Goal: Task Accomplishment & Management: Use online tool/utility

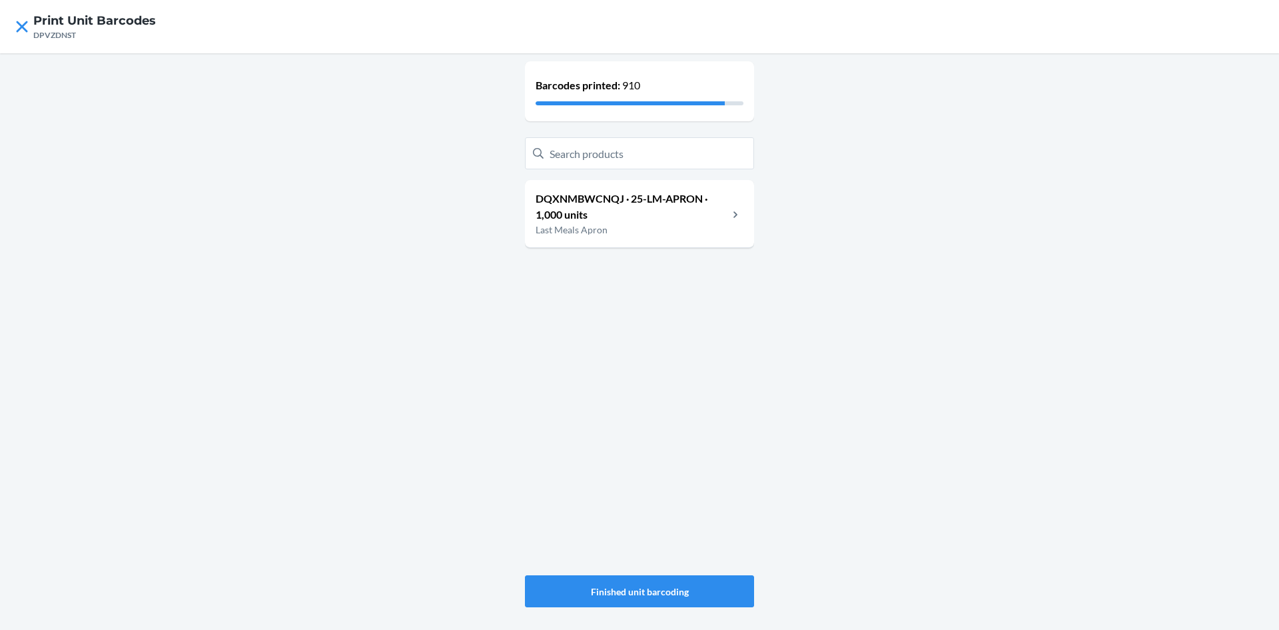
click at [686, 225] on p "Last Meals Apron" at bounding box center [632, 230] width 193 height 14
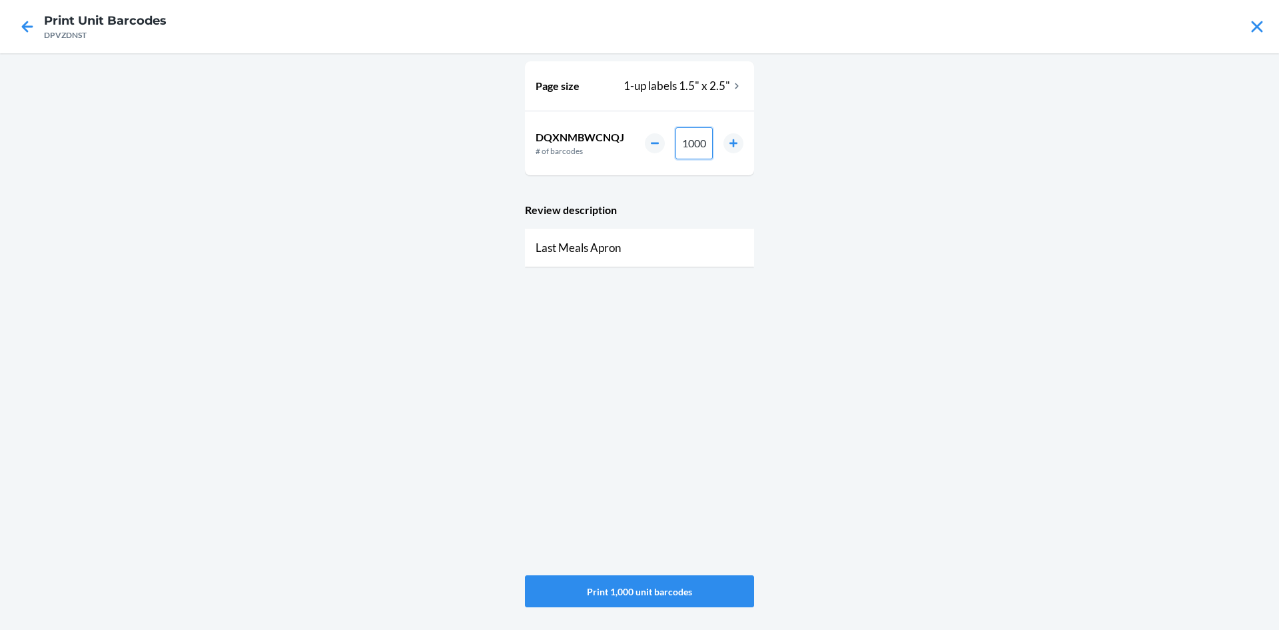
drag, startPoint x: 704, startPoint y: 144, endPoint x: 634, endPoint y: 139, distance: 70.1
click at [634, 139] on div "DQXNMBWCNQJ # of barcodes 1000" at bounding box center [639, 143] width 229 height 64
type input "15"
click at [642, 593] on button "Print 15 unit barcodes" at bounding box center [639, 591] width 229 height 32
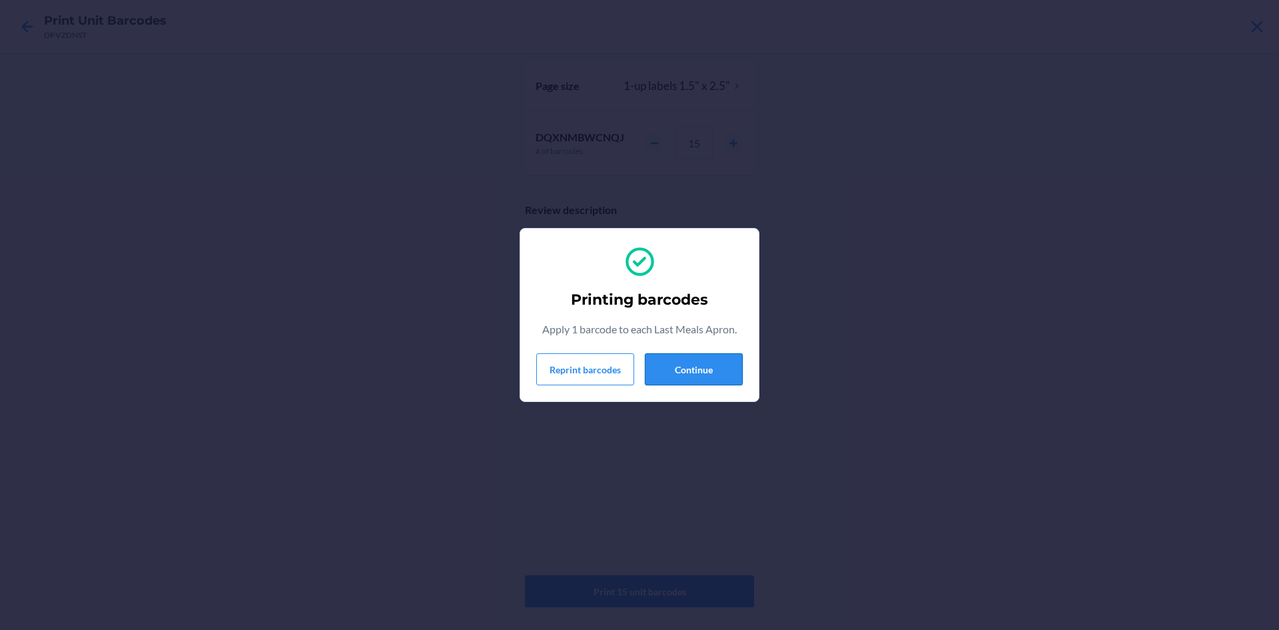
click at [711, 364] on button "Continue" at bounding box center [694, 369] width 98 height 32
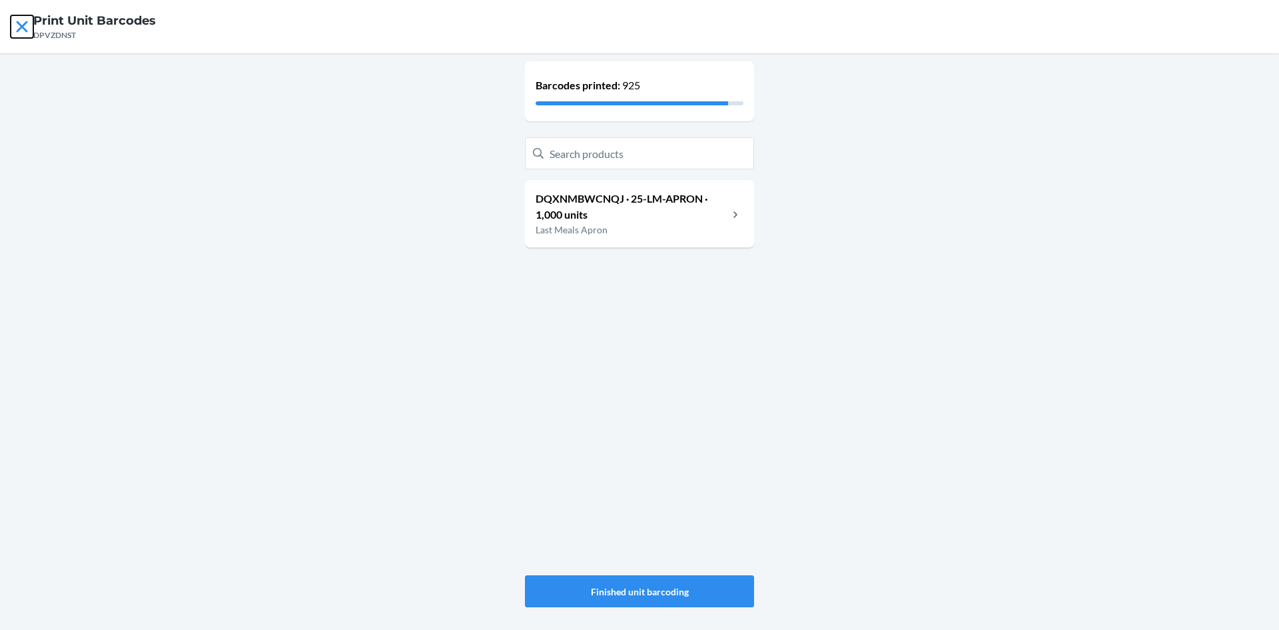
click at [25, 29] on icon at bounding box center [21, 26] width 11 height 11
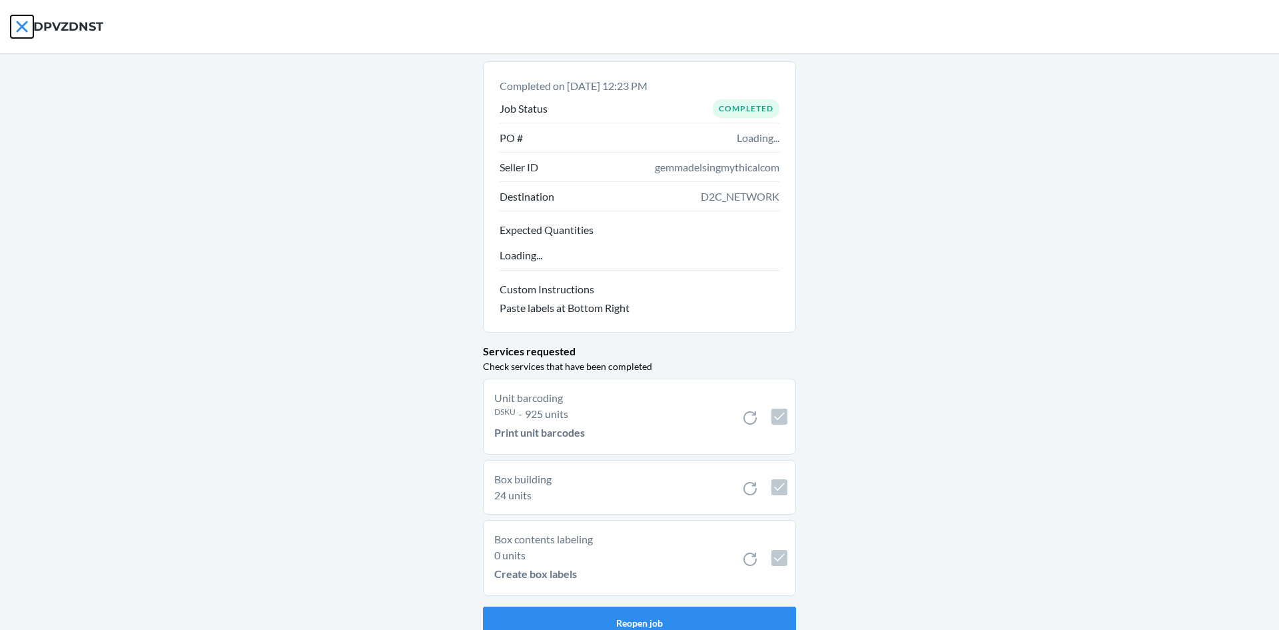
click at [20, 25] on icon at bounding box center [21, 26] width 11 height 11
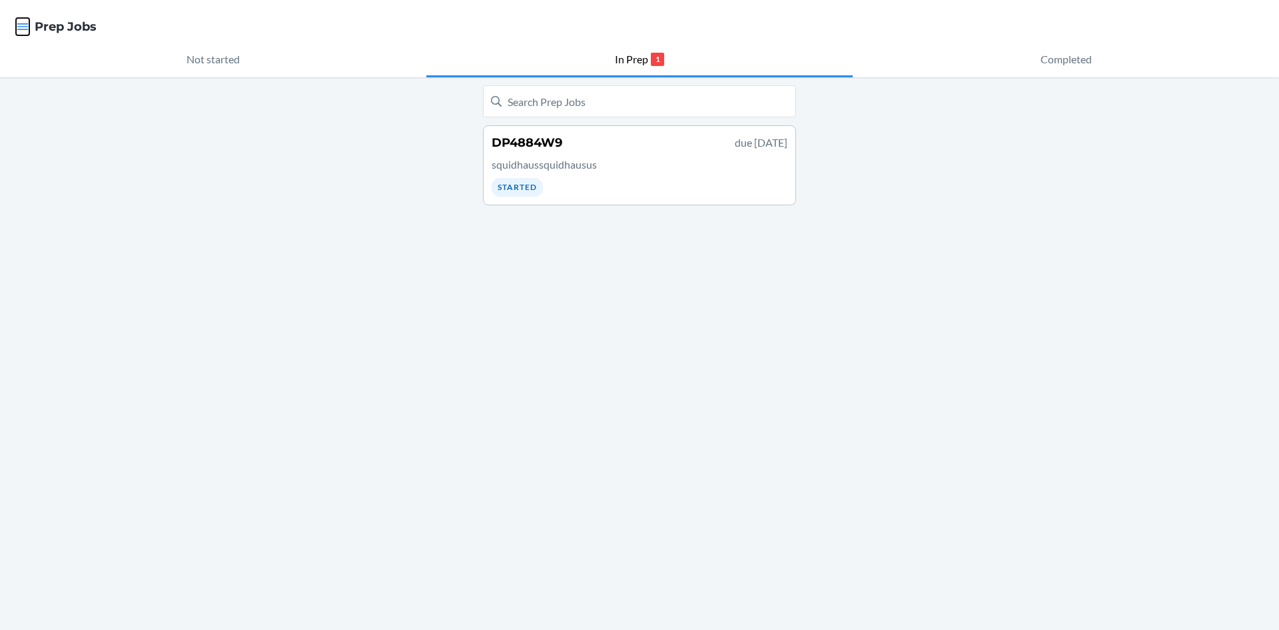
click at [20, 25] on icon "button" at bounding box center [22, 26] width 13 height 13
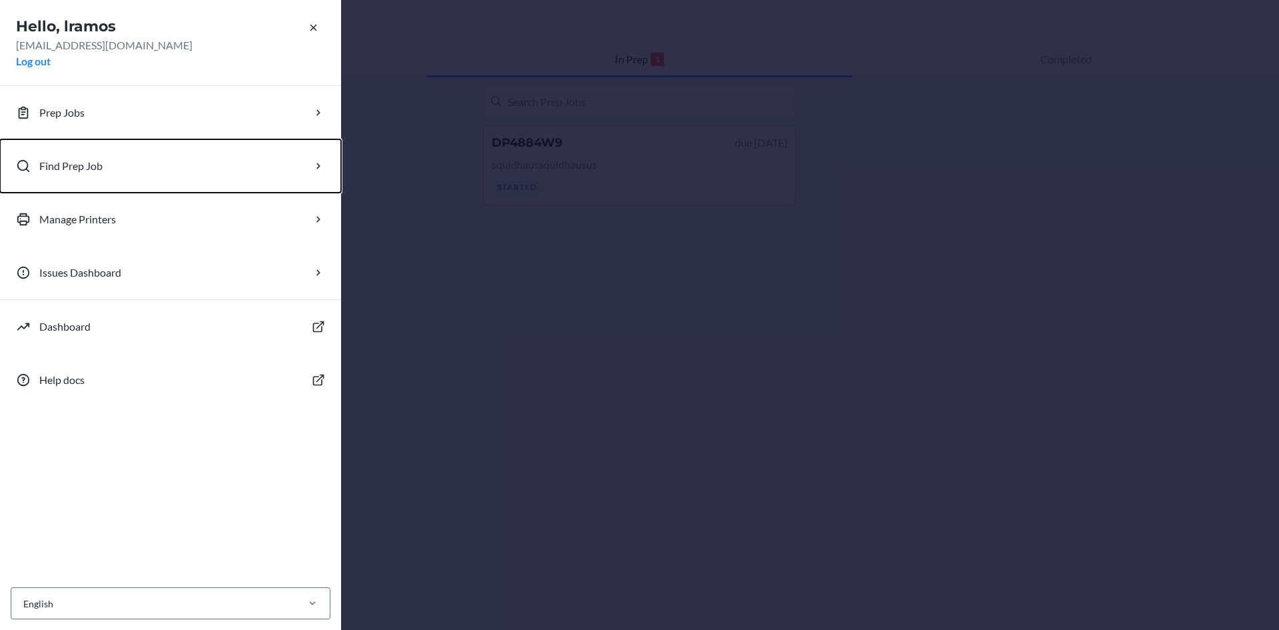
click at [109, 157] on button "Find Prep Job" at bounding box center [170, 165] width 341 height 53
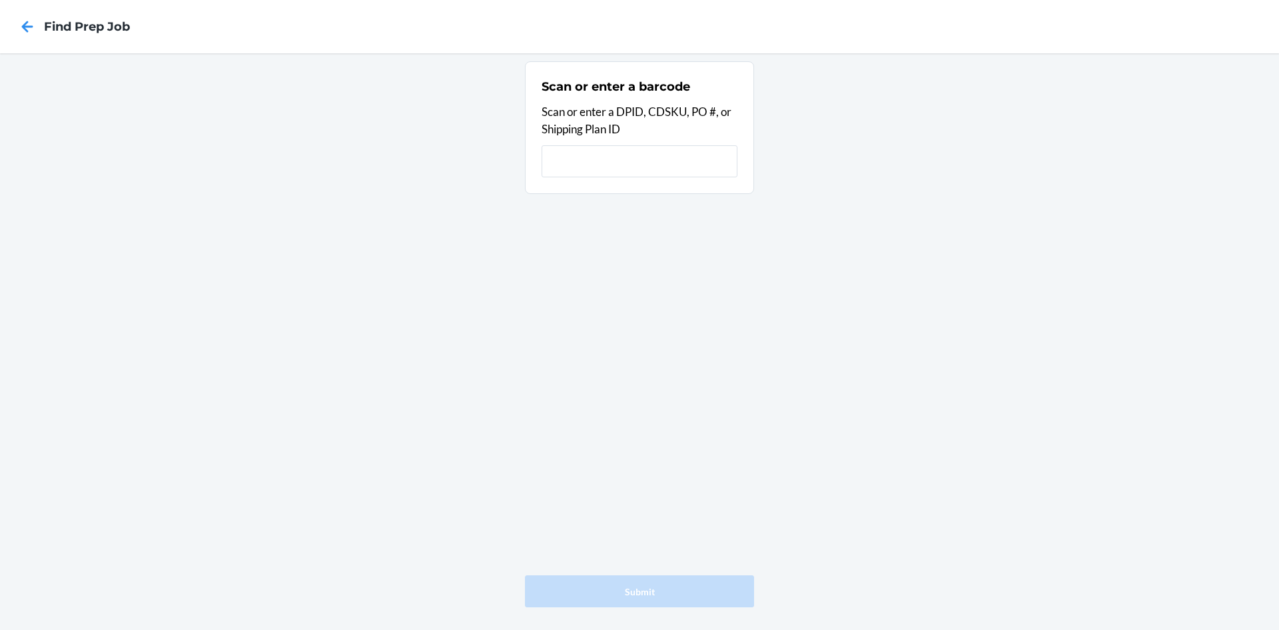
click at [688, 157] on input "text" at bounding box center [640, 161] width 196 height 32
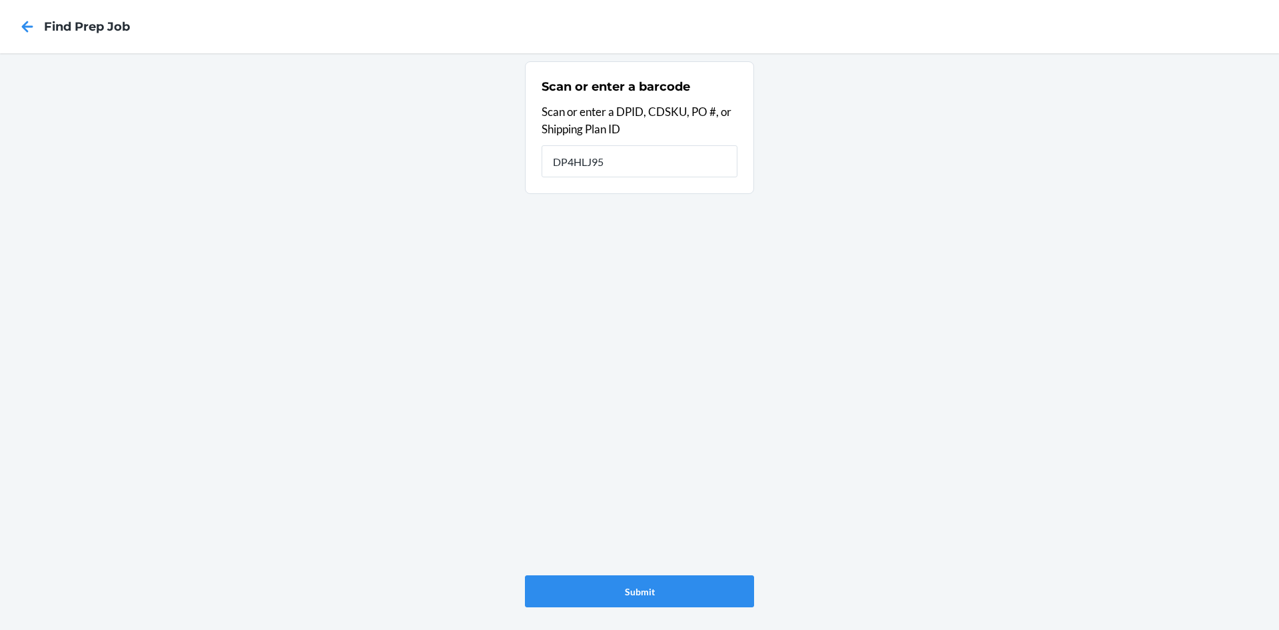
type input "DP4HLJ95"
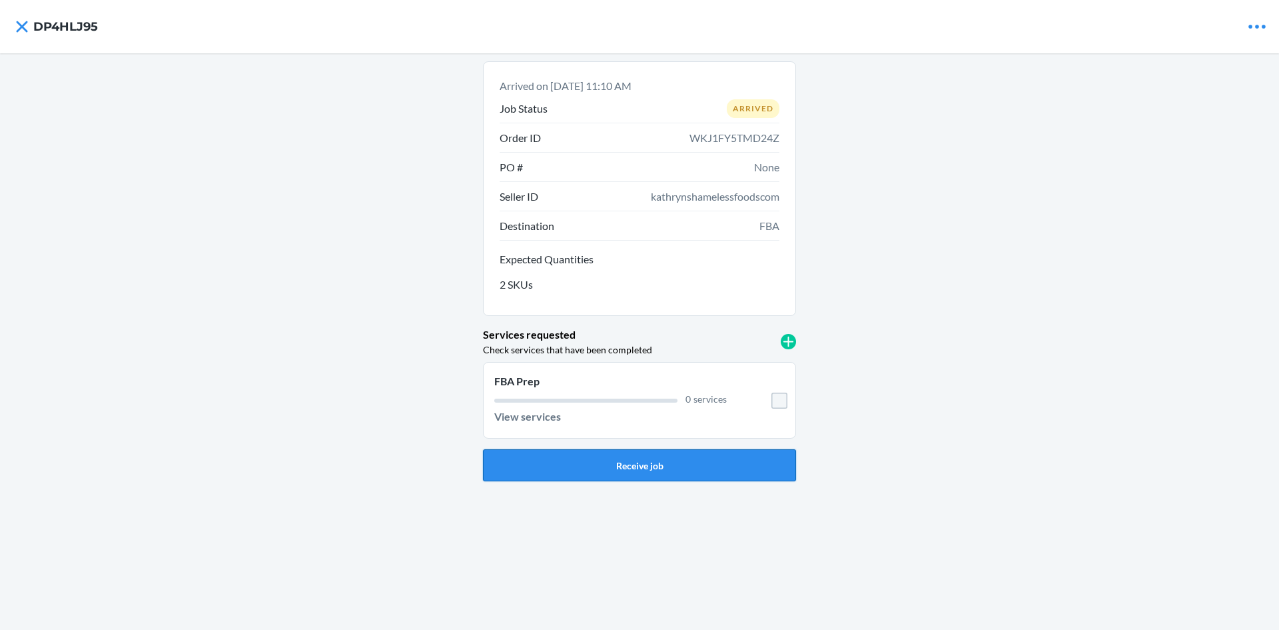
click at [639, 466] on button "Receive job" at bounding box center [639, 465] width 313 height 32
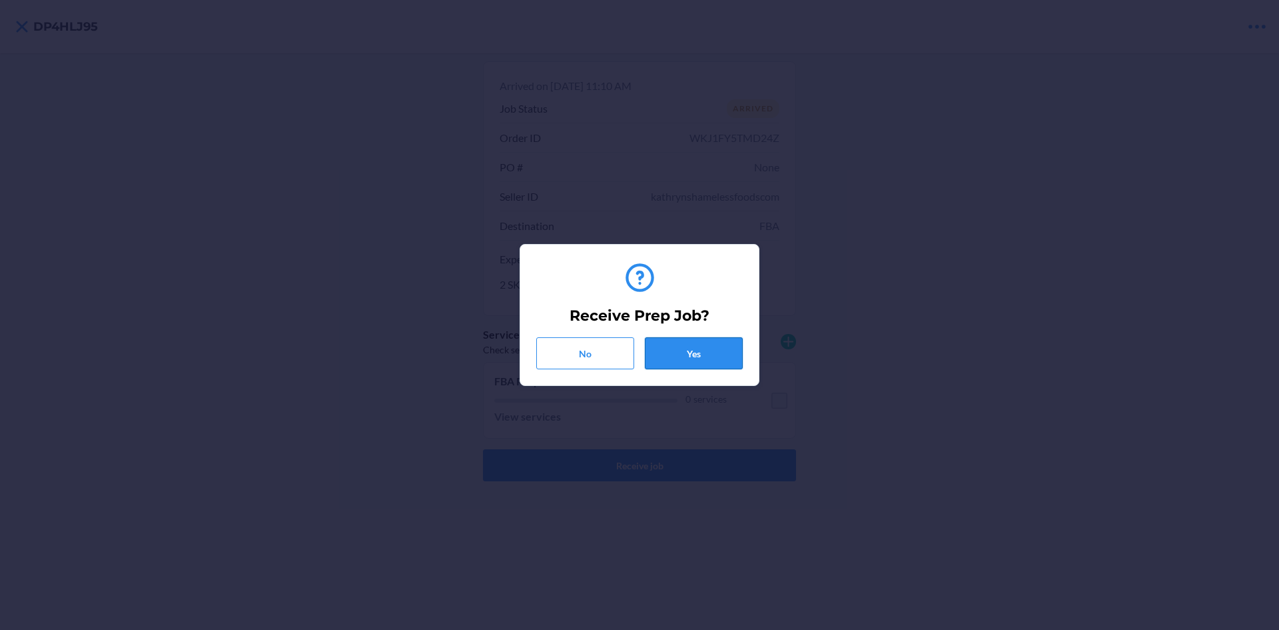
click at [695, 356] on button "Yes" at bounding box center [694, 353] width 98 height 32
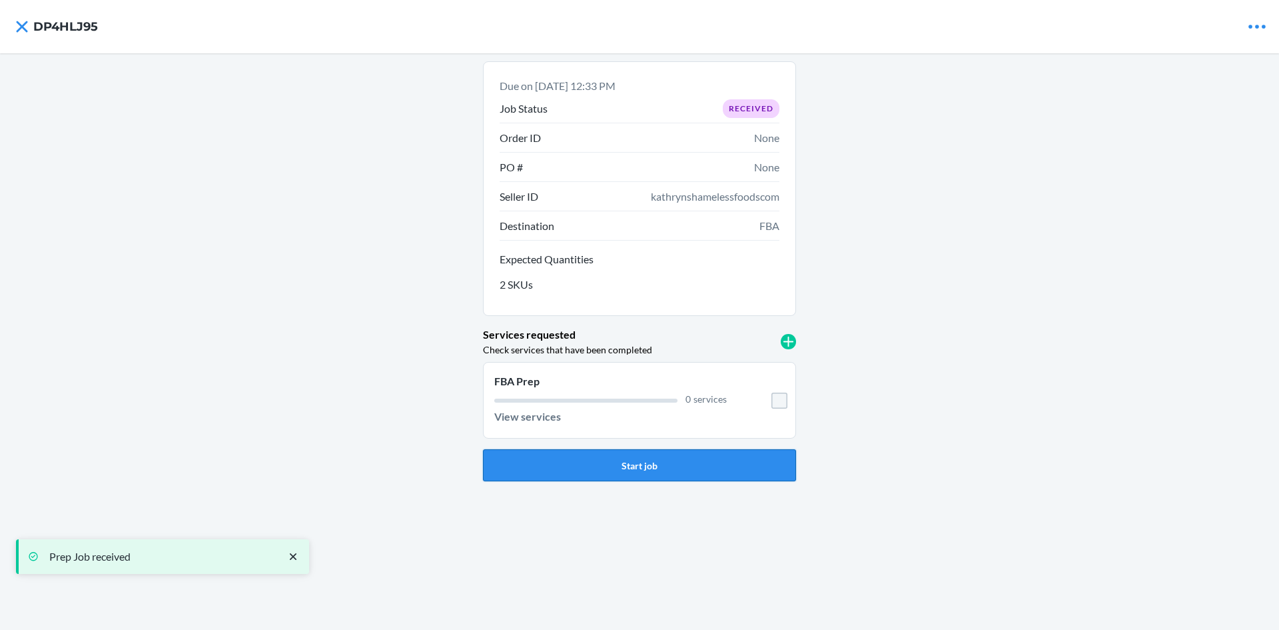
click at [678, 469] on button "Start job" at bounding box center [639, 465] width 313 height 32
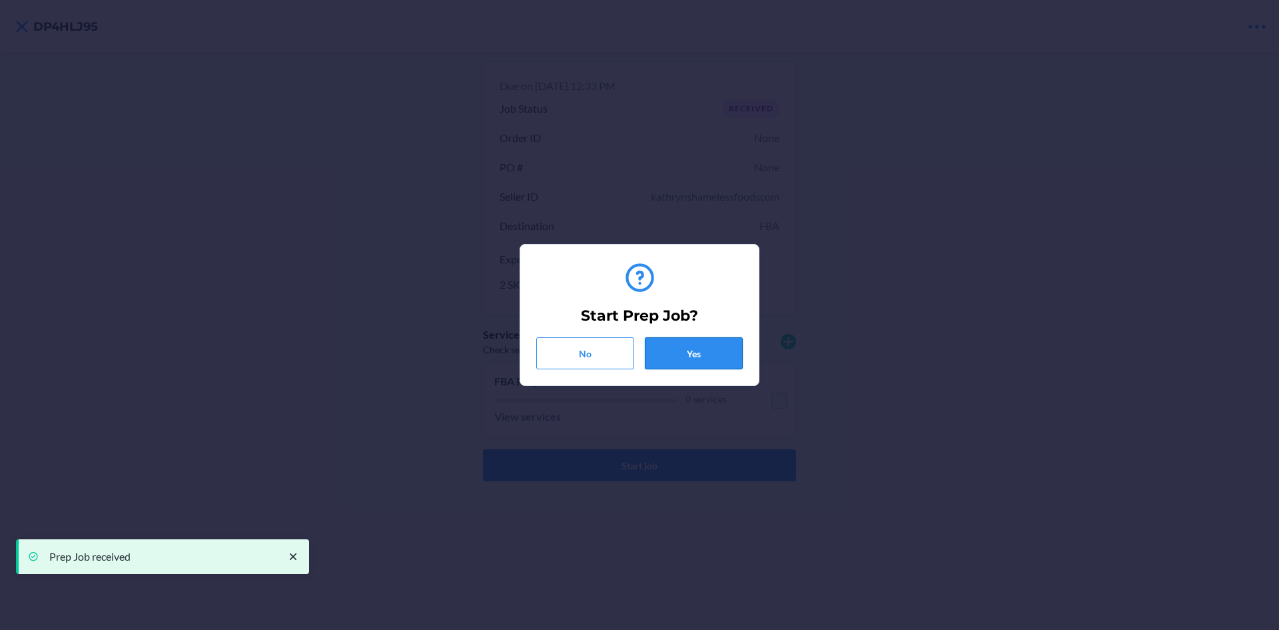
click at [708, 351] on button "Yes" at bounding box center [694, 353] width 98 height 32
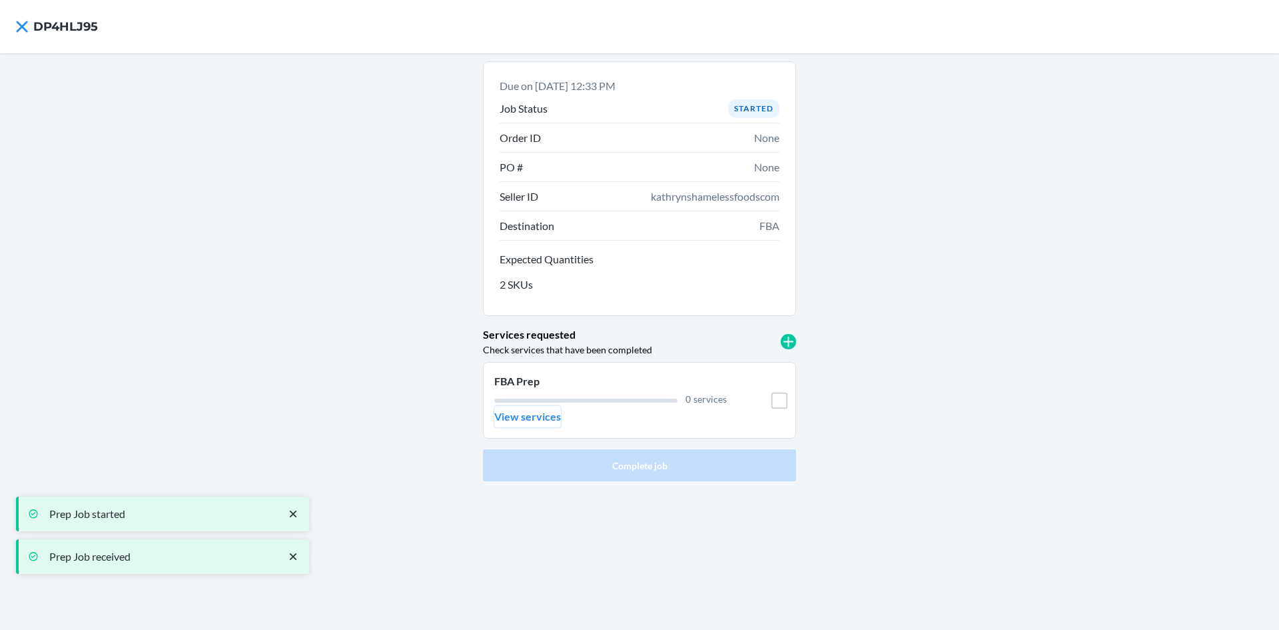
click at [515, 406] on button "View services" at bounding box center [527, 416] width 67 height 21
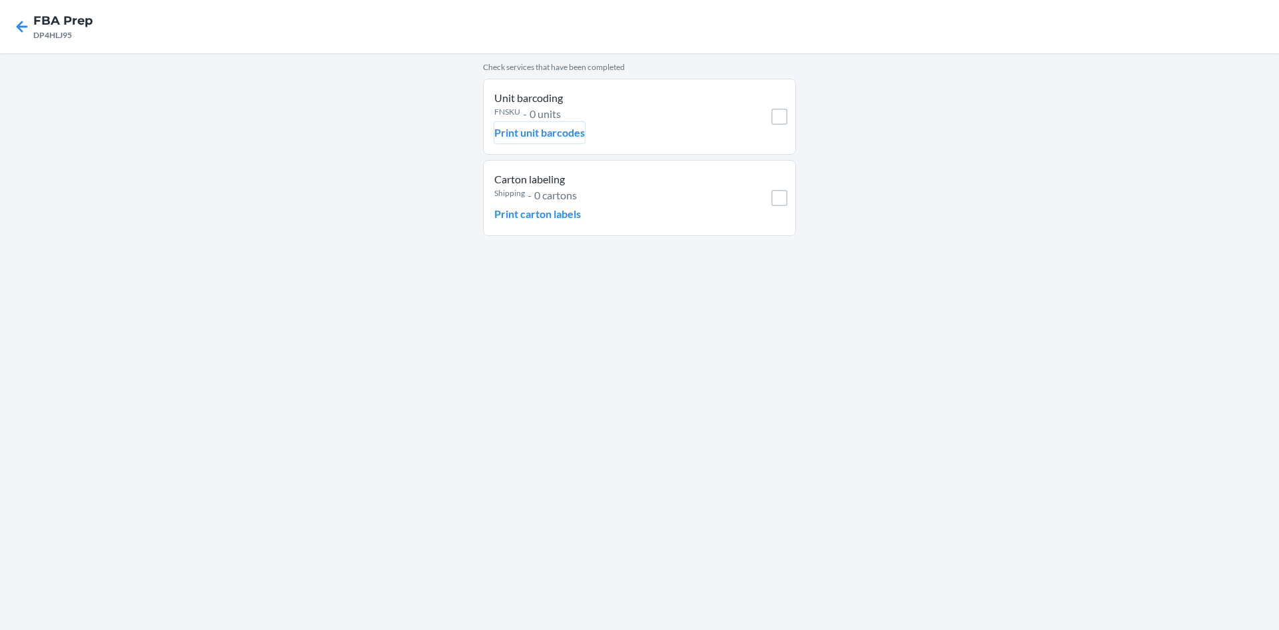
click at [524, 125] on p "Print unit barcodes" at bounding box center [539, 133] width 91 height 16
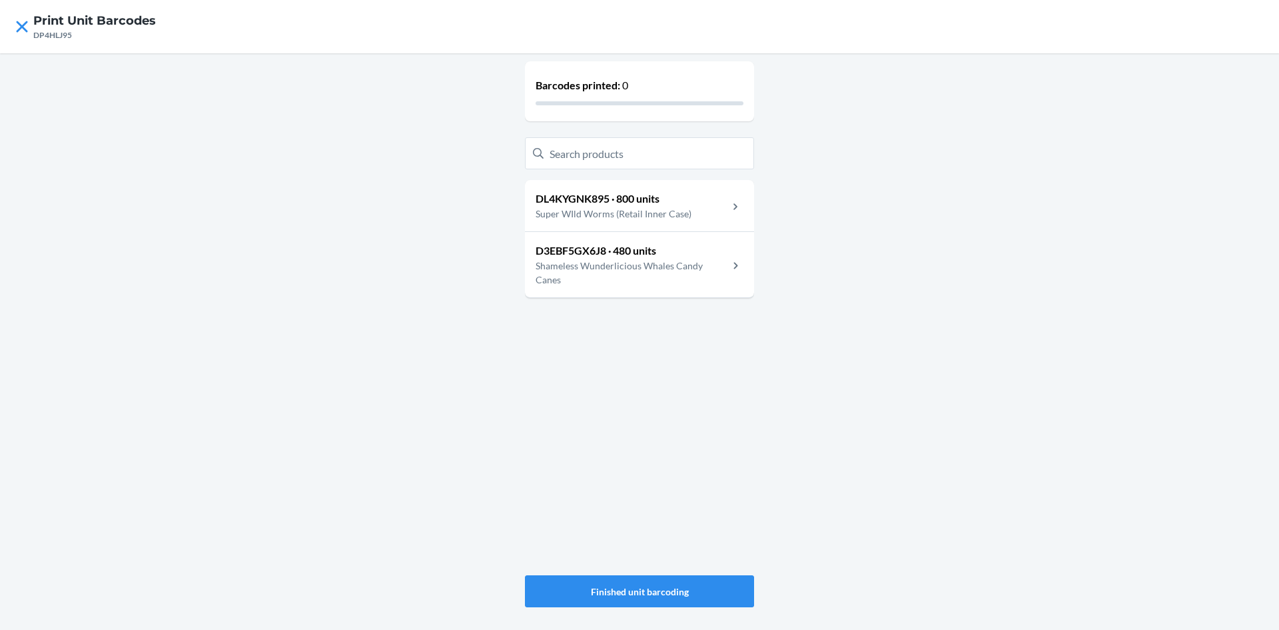
click at [679, 261] on p "Shameless Wunderlicious Whales Candy Canes" at bounding box center [632, 273] width 193 height 28
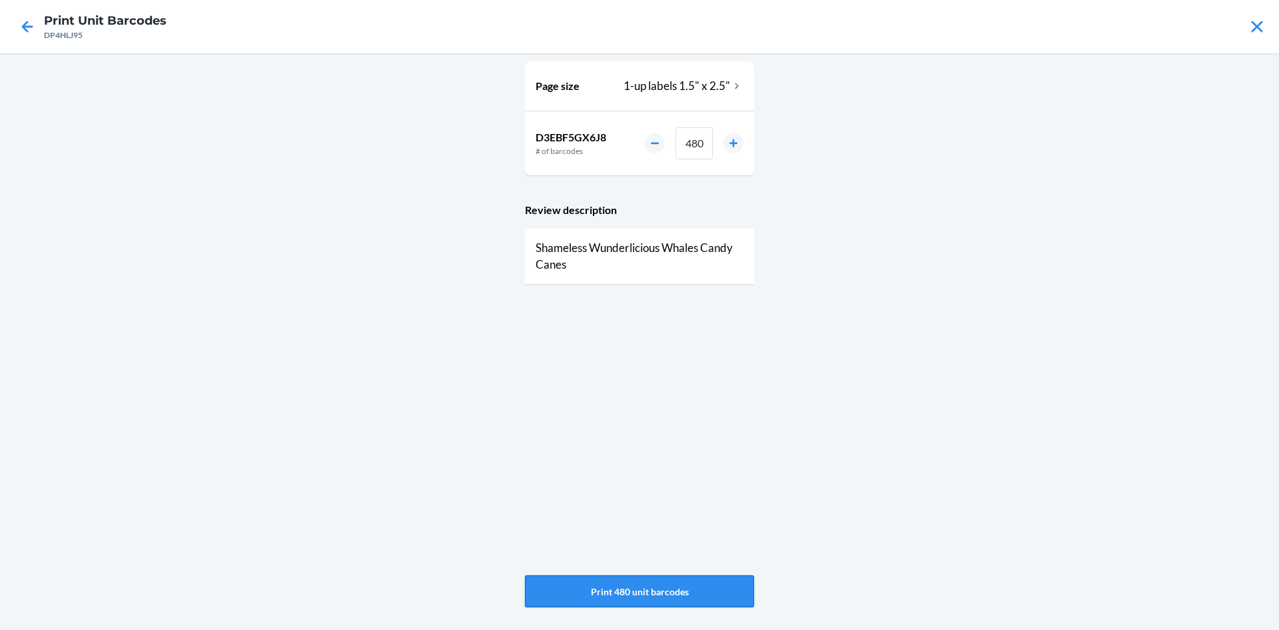
click at [638, 597] on button "Print 480 unit barcodes" at bounding box center [639, 591] width 229 height 32
